Goal: Task Accomplishment & Management: Manage account settings

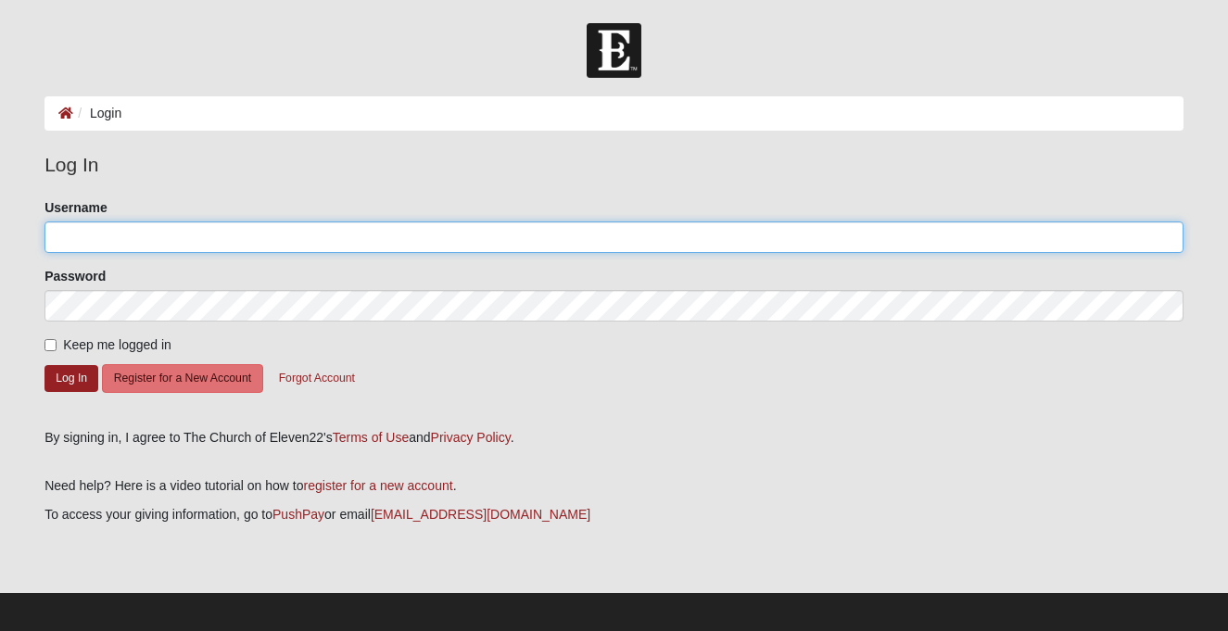
type input "jdamrow"
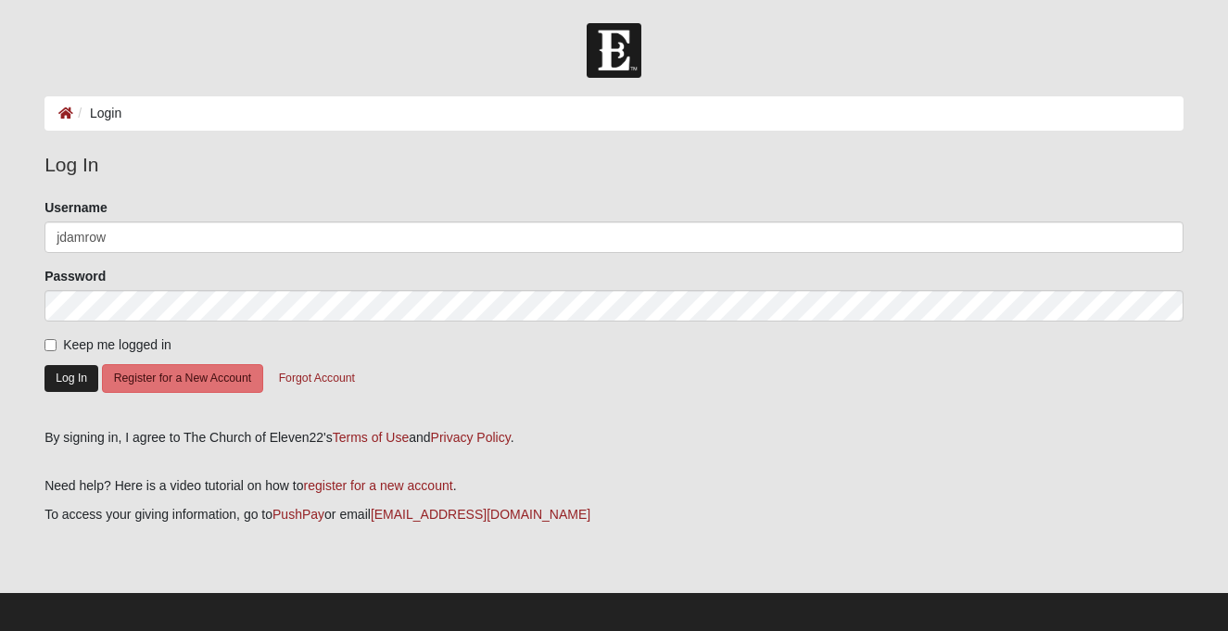
click at [76, 381] on button "Log In" at bounding box center [71, 378] width 54 height 27
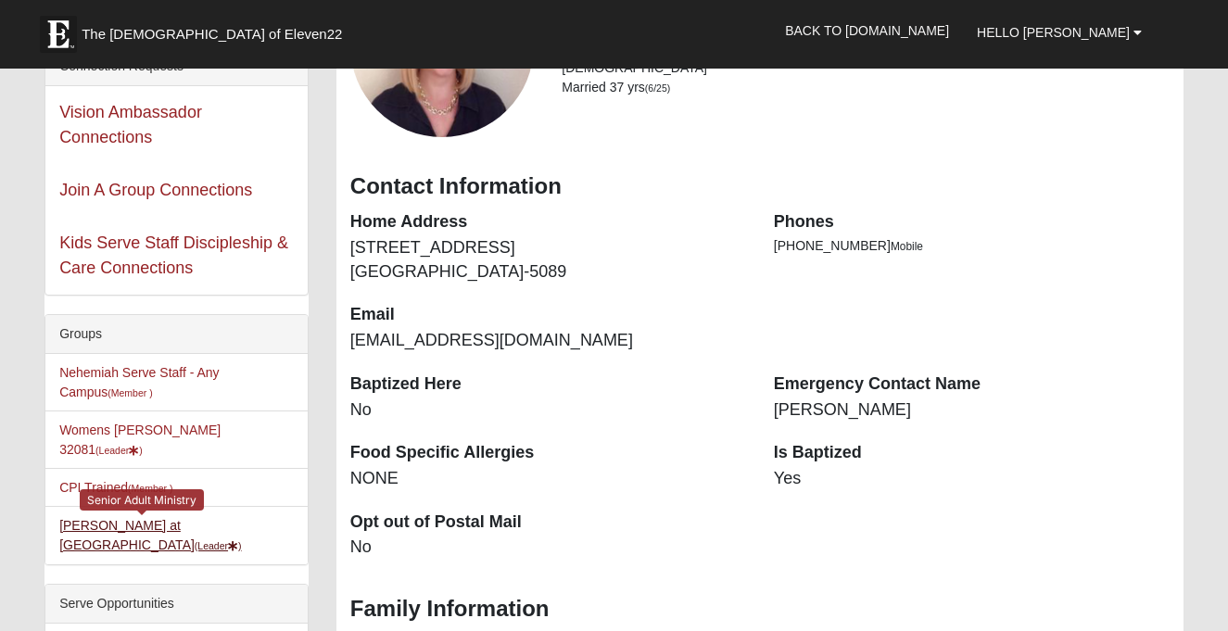
scroll to position [225, 0]
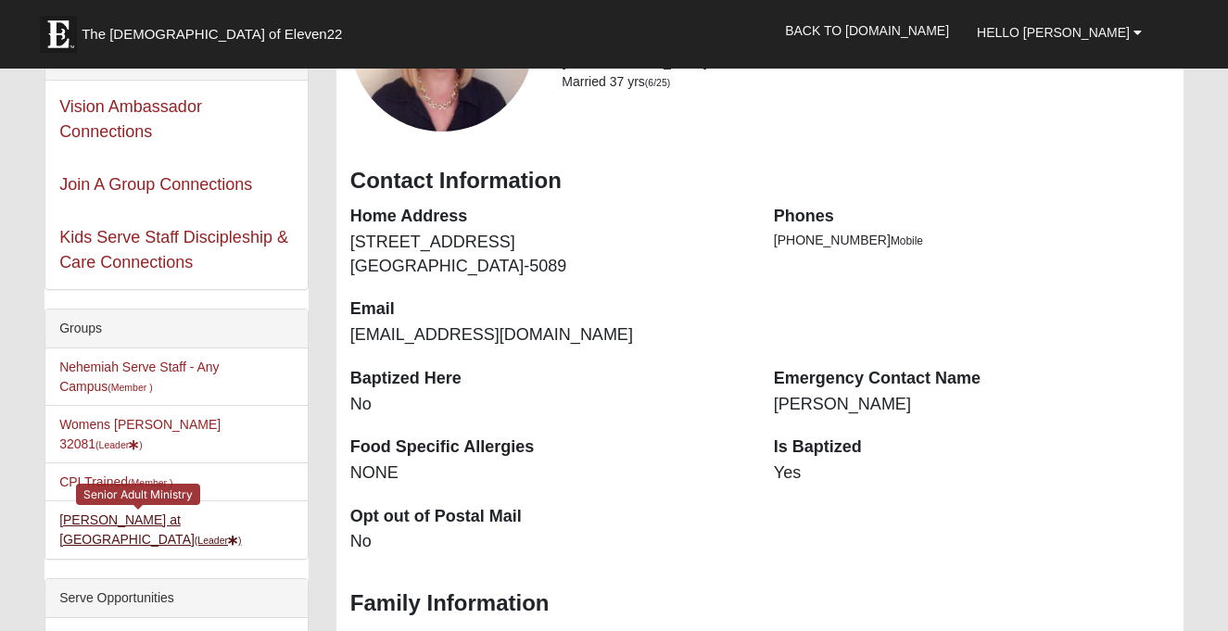
click at [195, 535] on small "(Leader )" at bounding box center [218, 540] width 47 height 11
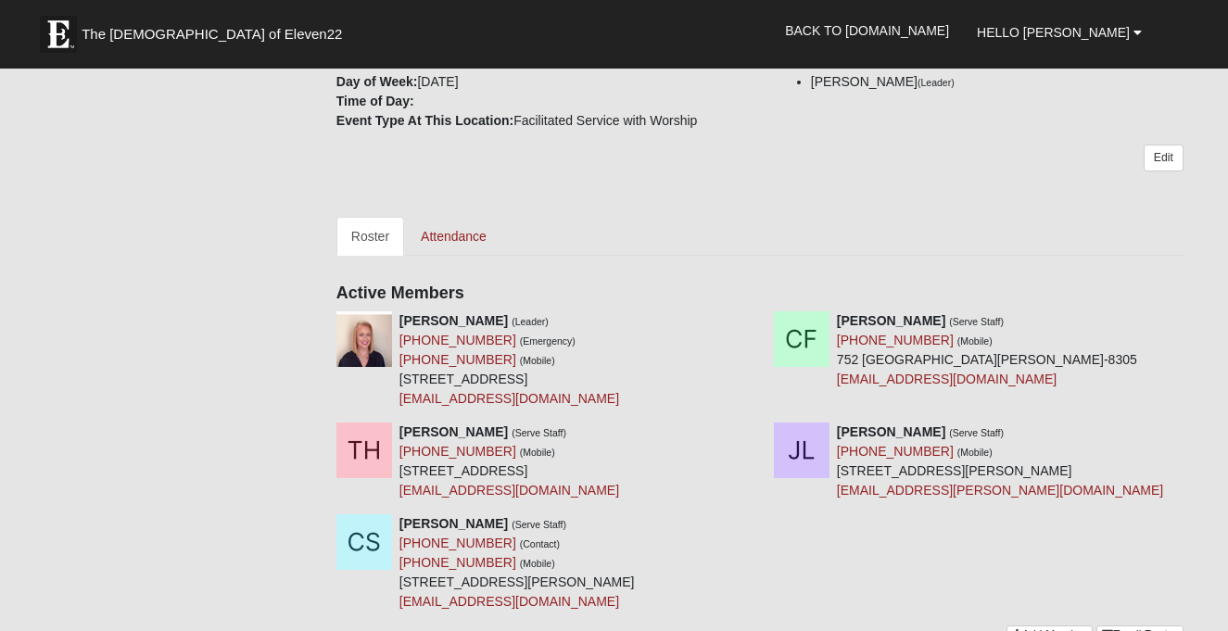
scroll to position [430, 0]
click at [461, 255] on link "Attendance" at bounding box center [453, 235] width 95 height 39
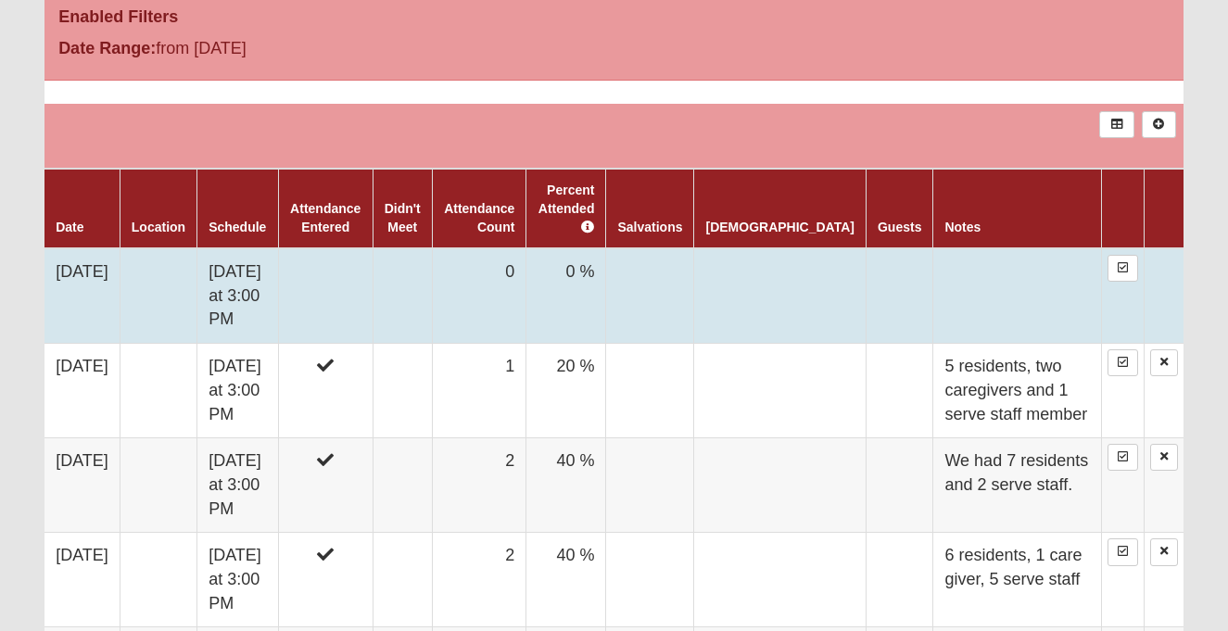
scroll to position [759, 0]
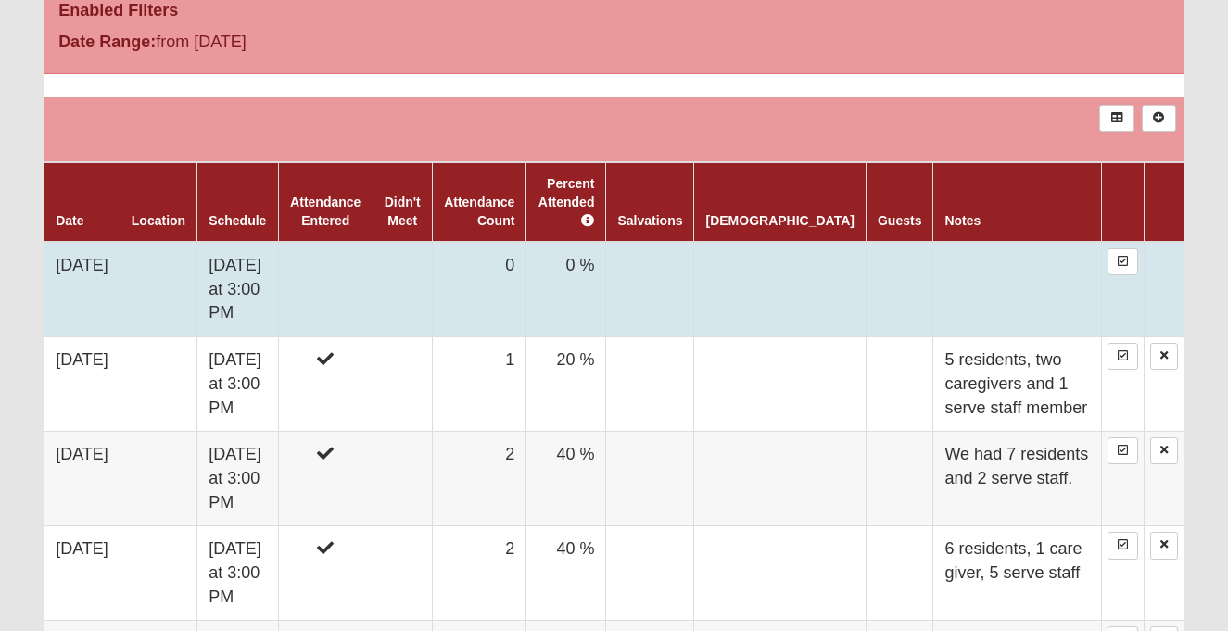
click at [603, 273] on td "0 %" at bounding box center [567, 289] width 80 height 95
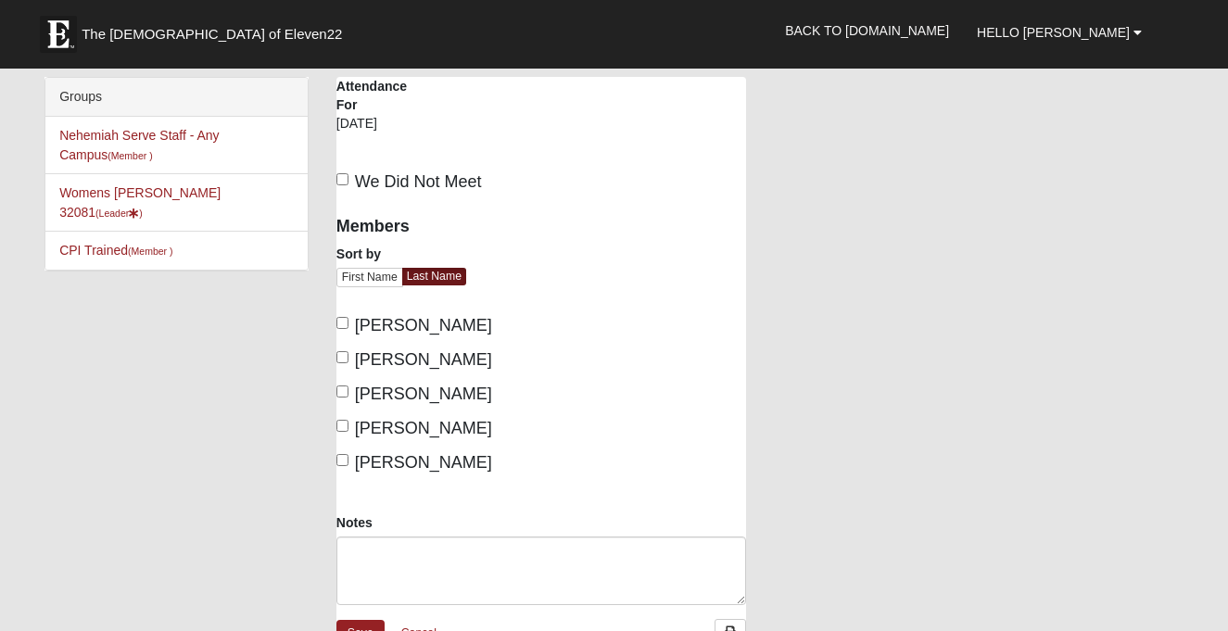
click at [344, 321] on input "Damrow, Jeanne" at bounding box center [342, 323] width 12 height 12
checkbox input "true"
click at [343, 356] on input "Fike, Cathleen" at bounding box center [342, 357] width 12 height 12
checkbox input "true"
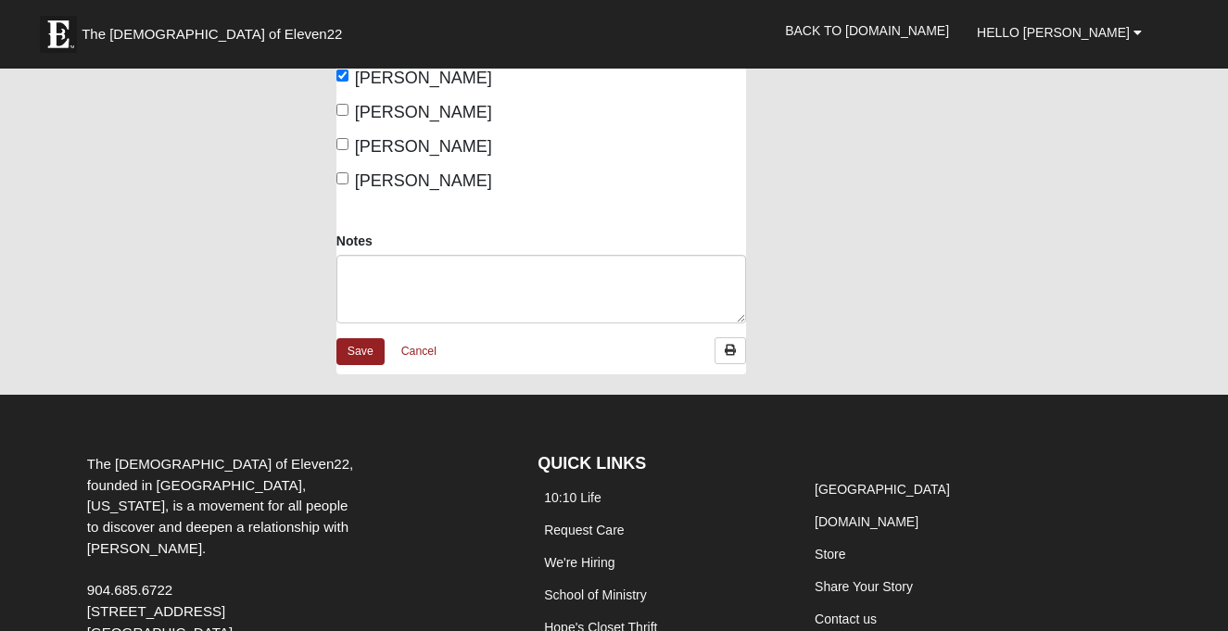
scroll to position [282, 0]
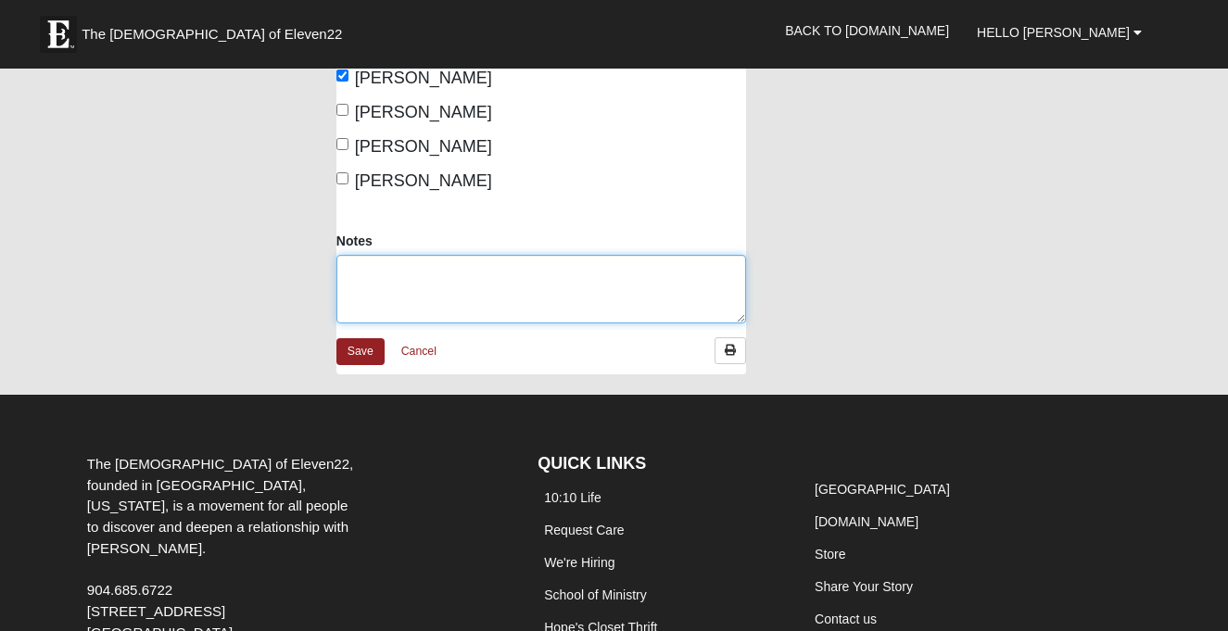
click at [369, 270] on textarea "Notes" at bounding box center [541, 289] width 410 height 69
type textarea "5 residents, 6 serve staff."
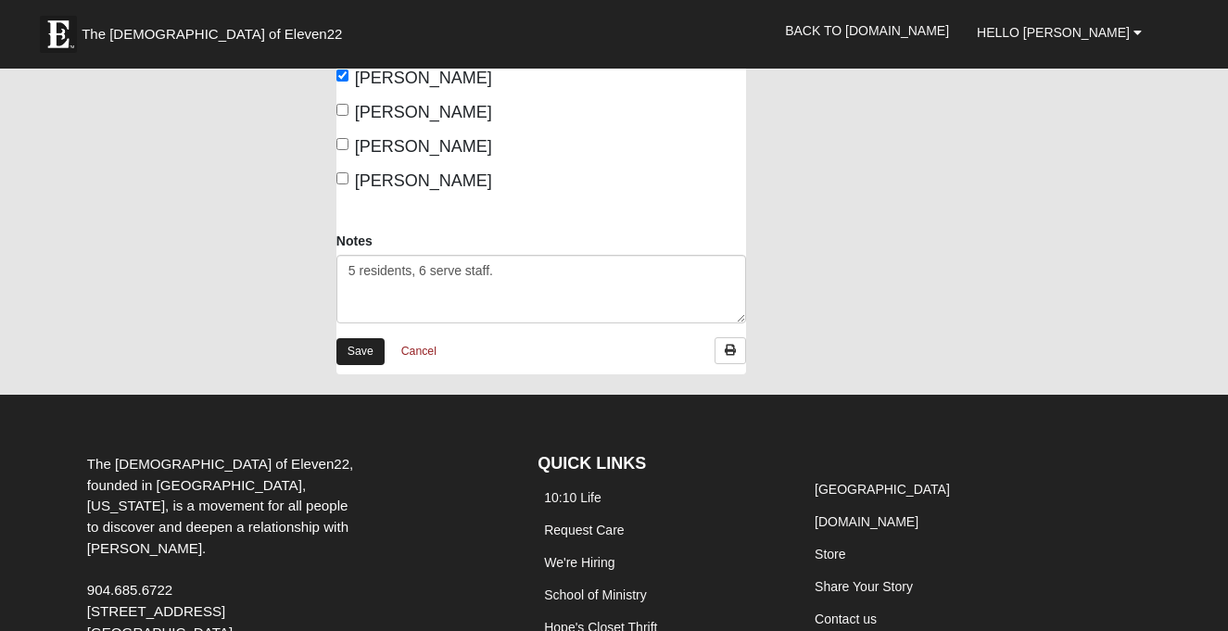
click at [361, 347] on link "Save" at bounding box center [360, 351] width 48 height 27
